Goal: Task Accomplishment & Management: Manage account settings

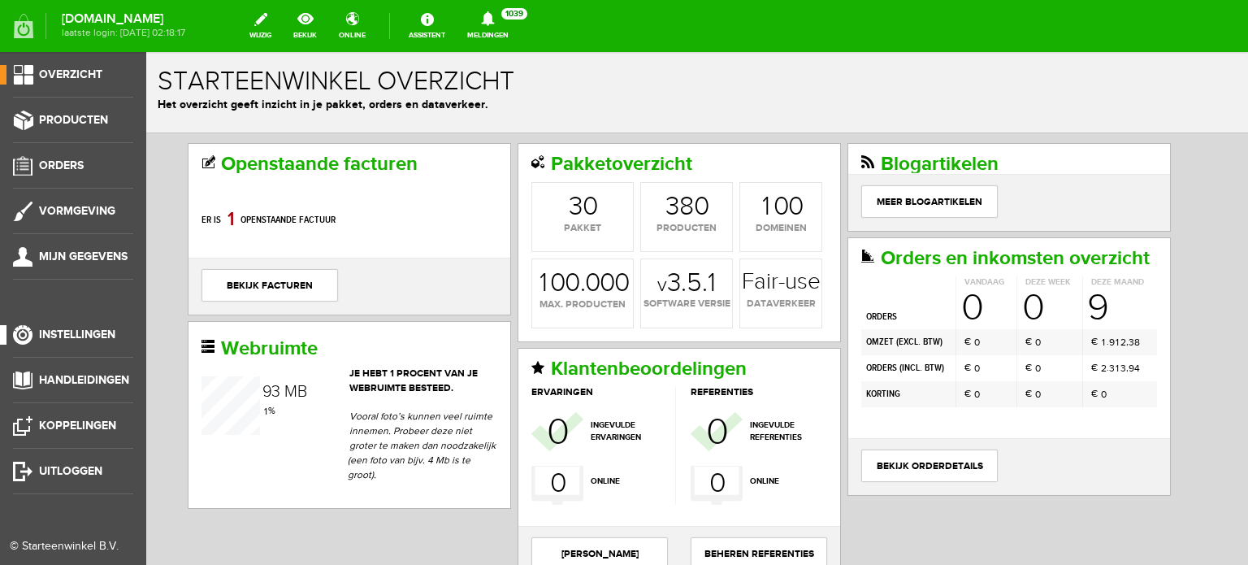
click at [85, 331] on span "Instellingen" at bounding box center [77, 335] width 76 height 14
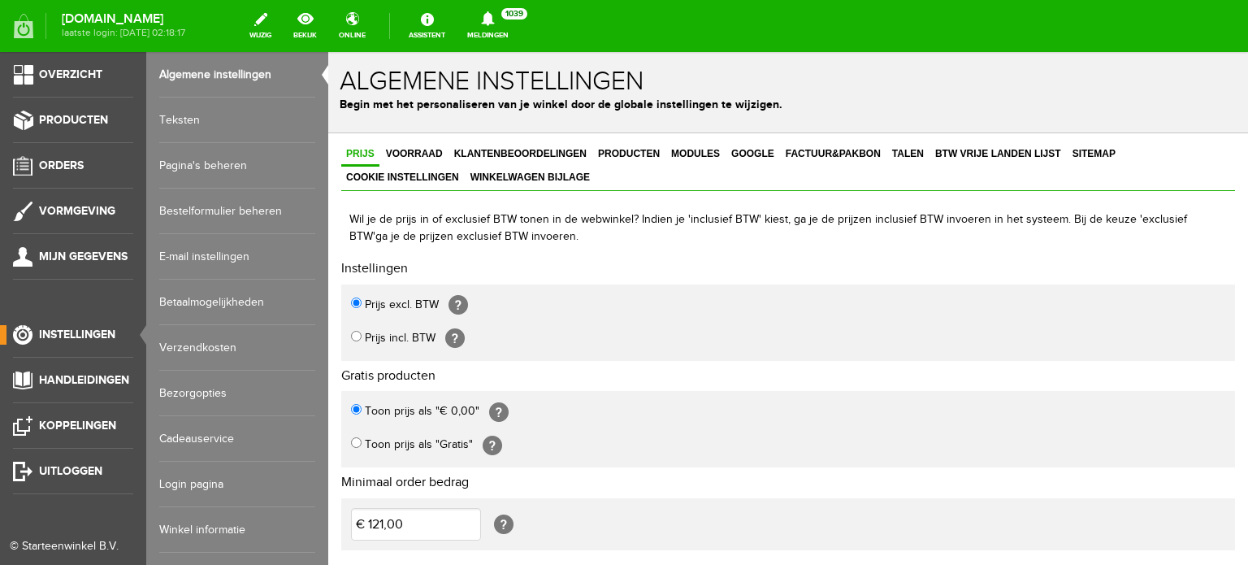
click at [195, 484] on link "Login pagina" at bounding box center [237, 485] width 156 height 46
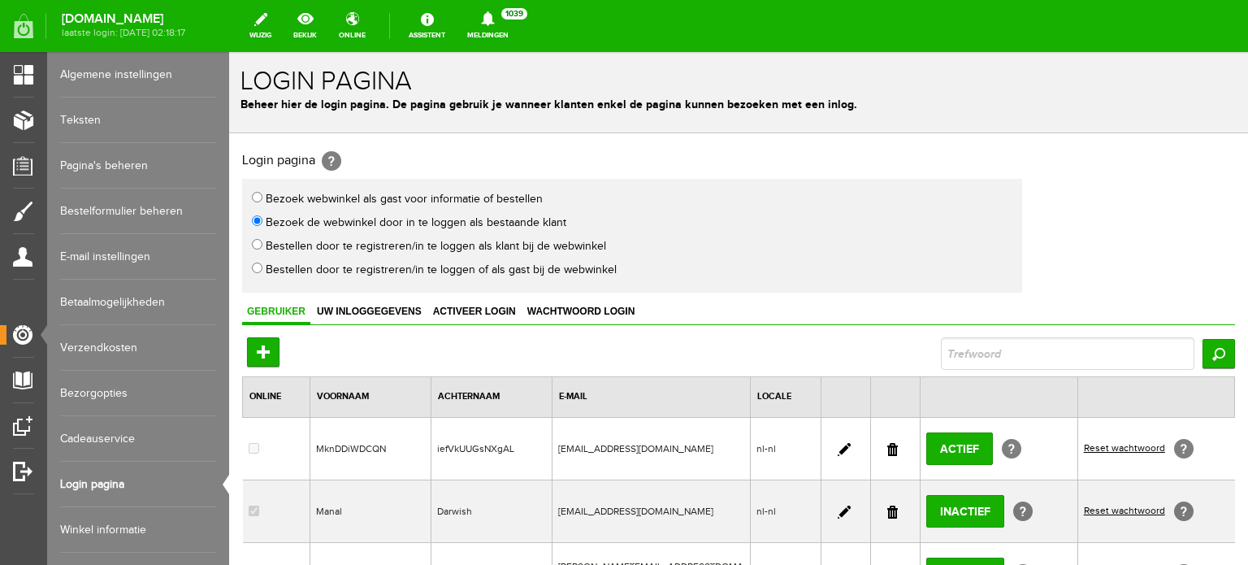
click at [887, 451] on link at bounding box center [892, 449] width 11 height 13
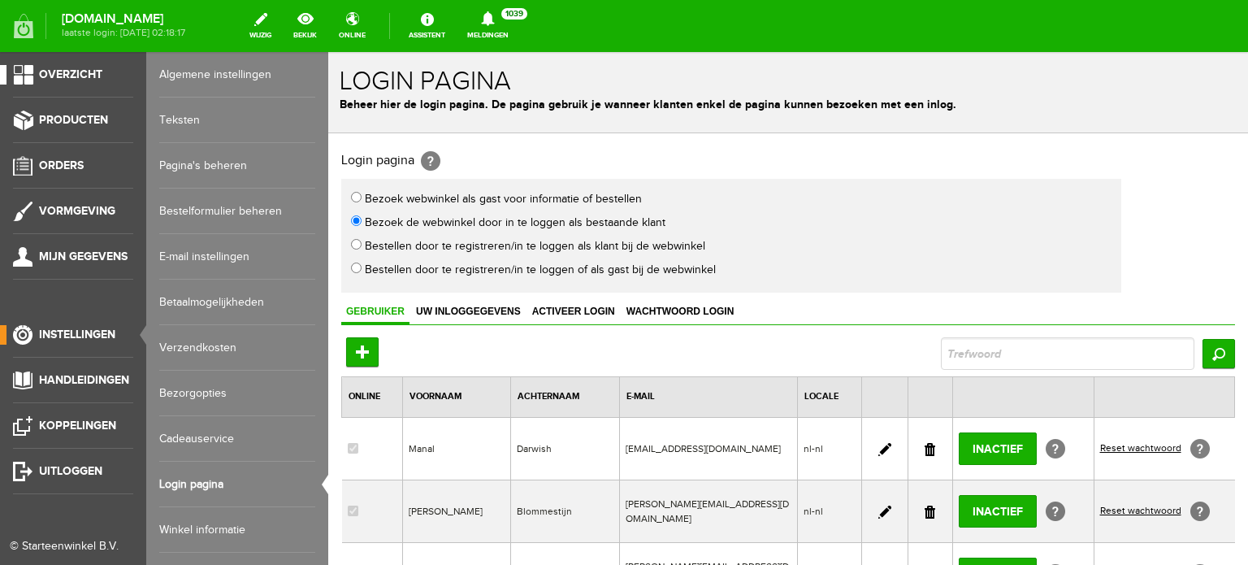
click at [84, 74] on span "Overzicht" at bounding box center [70, 74] width 63 height 14
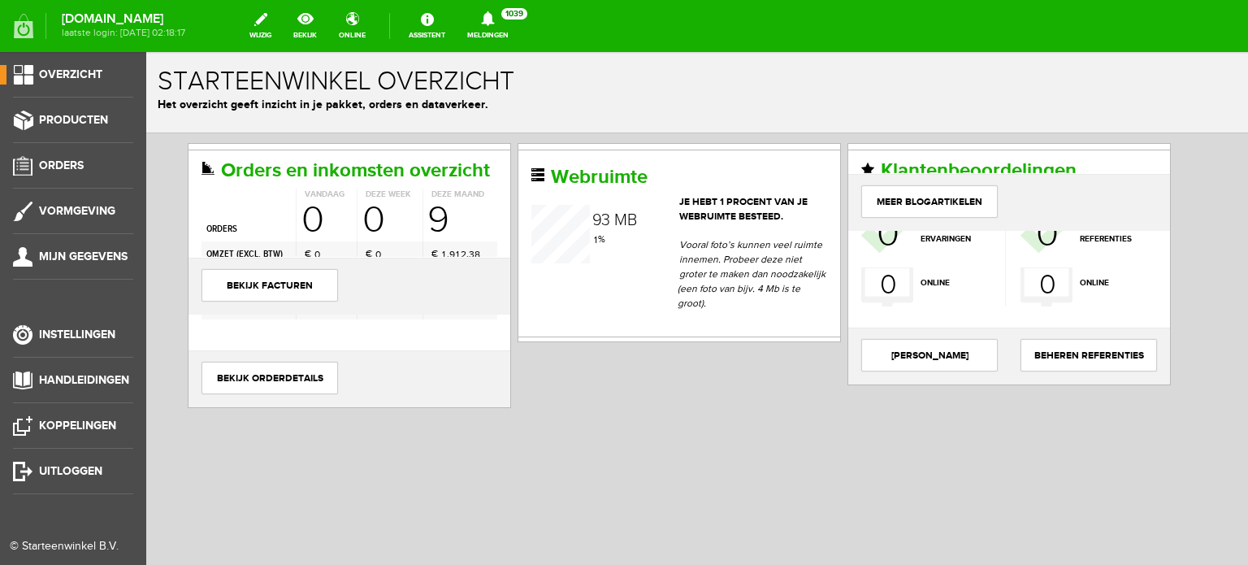
click at [69, 72] on span "Overzicht" at bounding box center [70, 74] width 63 height 14
